Goal: Information Seeking & Learning: Find specific fact

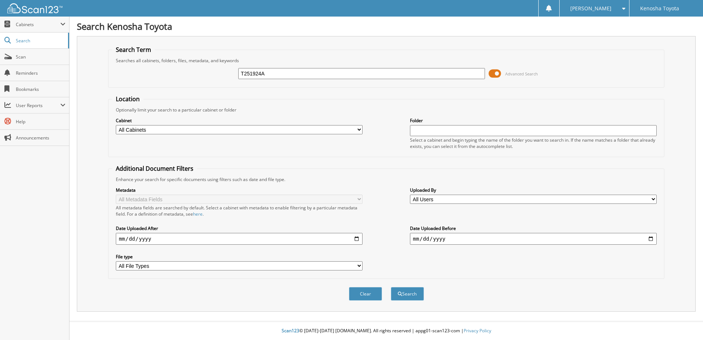
type input "T251924A"
click at [498, 74] on span at bounding box center [495, 73] width 13 height 11
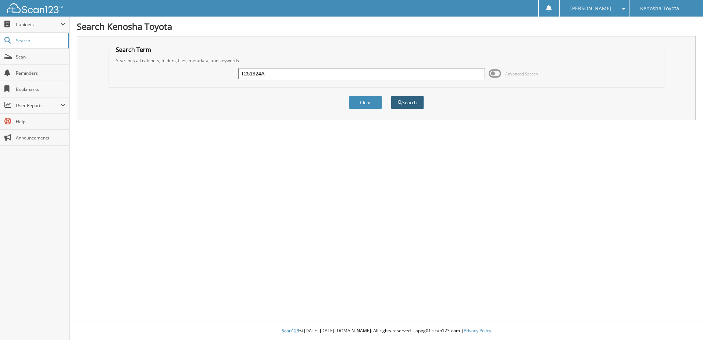
click at [407, 103] on button "Search" at bounding box center [407, 103] width 33 height 14
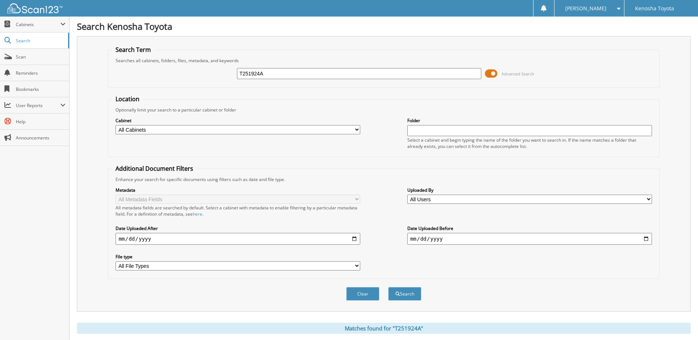
click at [490, 73] on span at bounding box center [491, 73] width 13 height 11
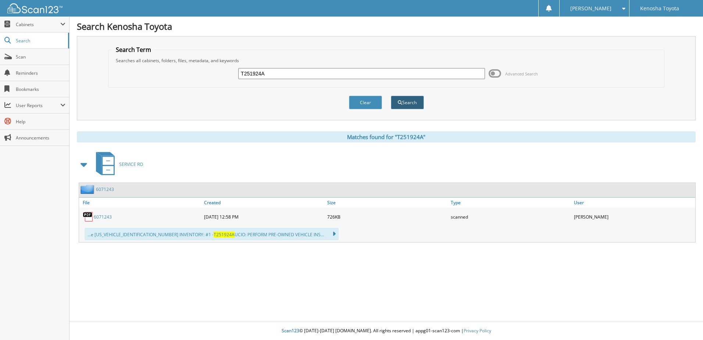
click at [404, 100] on button "Search" at bounding box center [407, 103] width 33 height 14
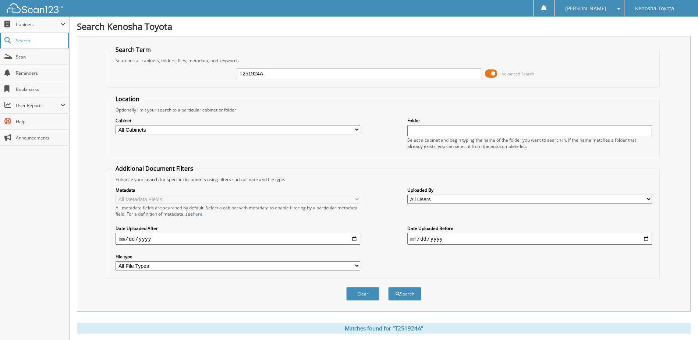
click at [21, 40] on span "Search" at bounding box center [40, 41] width 49 height 6
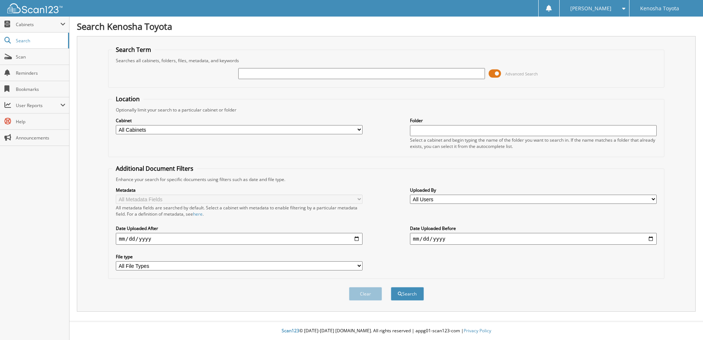
click at [494, 71] on span at bounding box center [495, 73] width 13 height 11
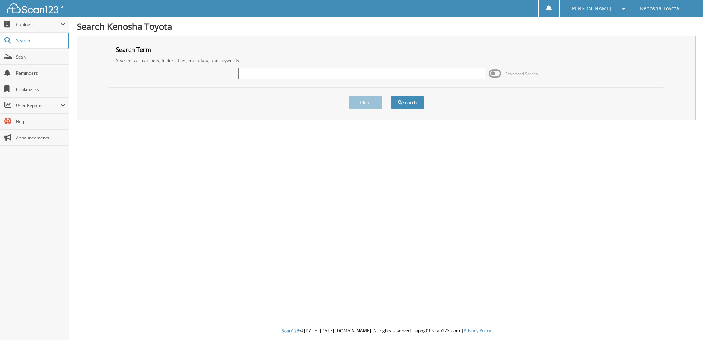
click at [262, 75] on input "text" at bounding box center [361, 73] width 247 height 11
type input "T251924A"
click at [391, 96] on button "Search" at bounding box center [407, 103] width 33 height 14
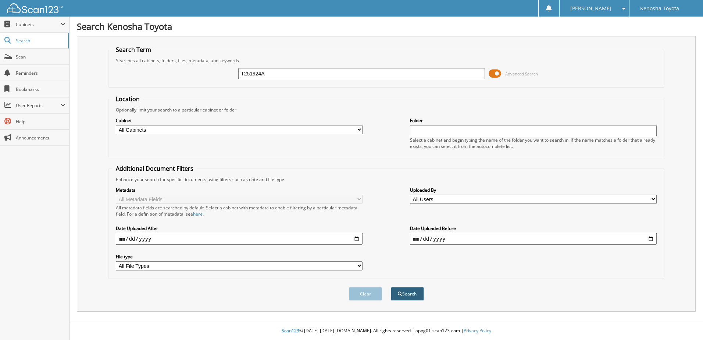
click at [402, 291] on button "Search" at bounding box center [407, 294] width 33 height 14
type input "T251924A"
click at [408, 291] on button "Search" at bounding box center [407, 294] width 33 height 14
